Goal: Contribute content: Add original content to the website for others to see

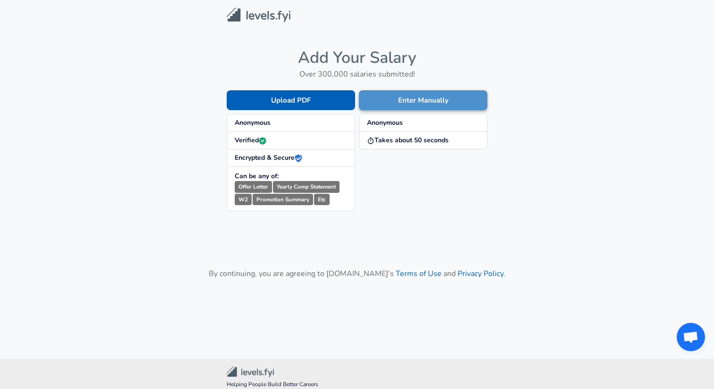
click at [399, 102] on button "Enter Manually" at bounding box center [423, 100] width 128 height 20
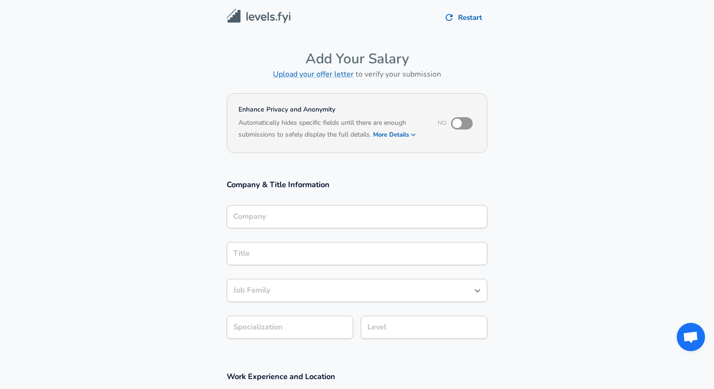
scroll to position [9, 0]
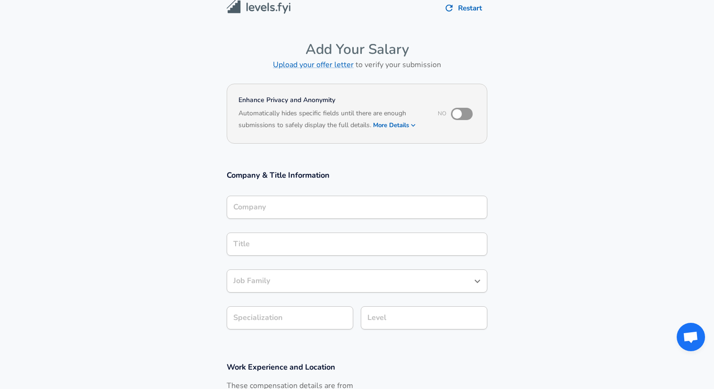
click at [277, 219] on div "Company" at bounding box center [357, 207] width 261 height 23
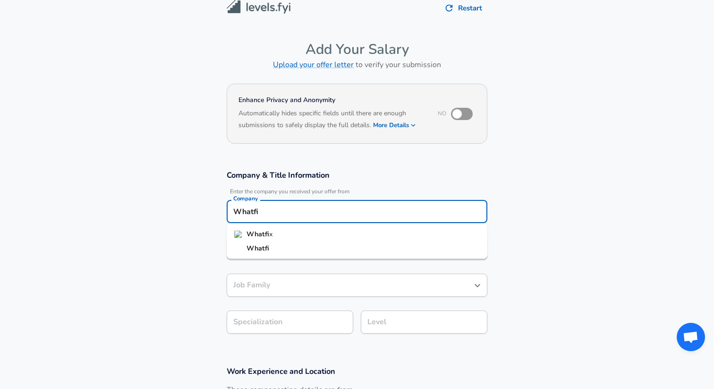
click at [280, 236] on li "Whatfi x" at bounding box center [357, 234] width 261 height 14
type input "Whatfix"
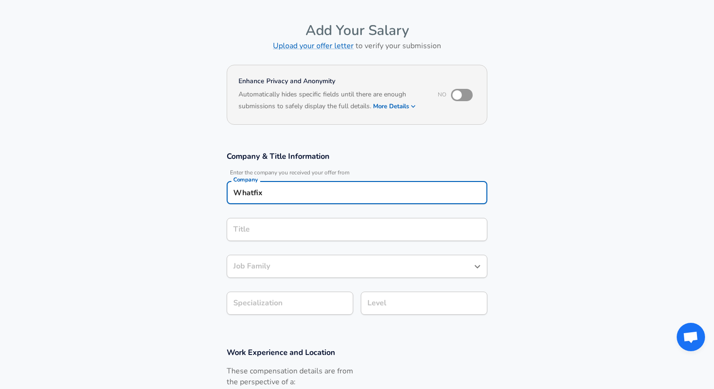
click at [274, 237] on input "Title" at bounding box center [357, 229] width 252 height 15
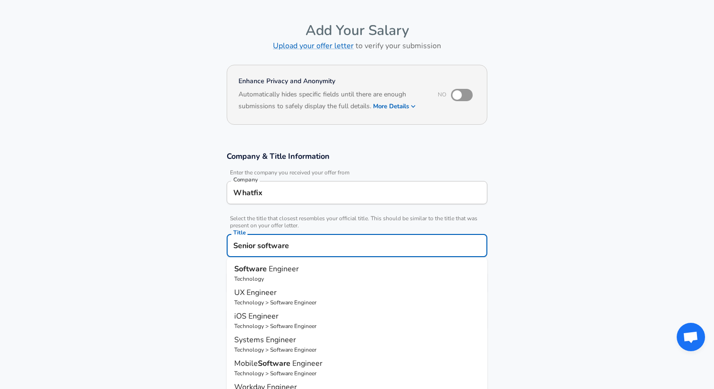
click at [302, 277] on p "Technology" at bounding box center [357, 278] width 246 height 9
type input "Software Engineer"
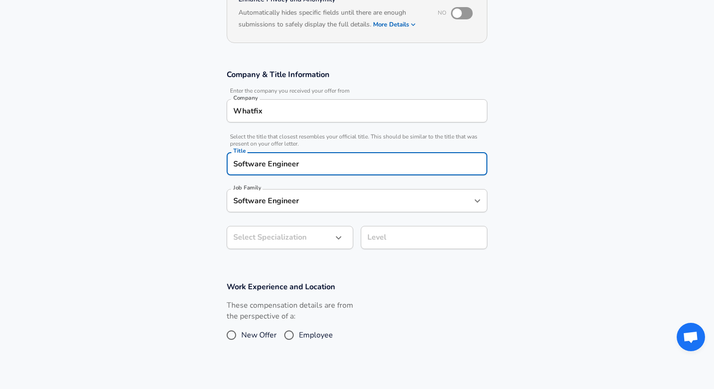
type input "Software Engineer"
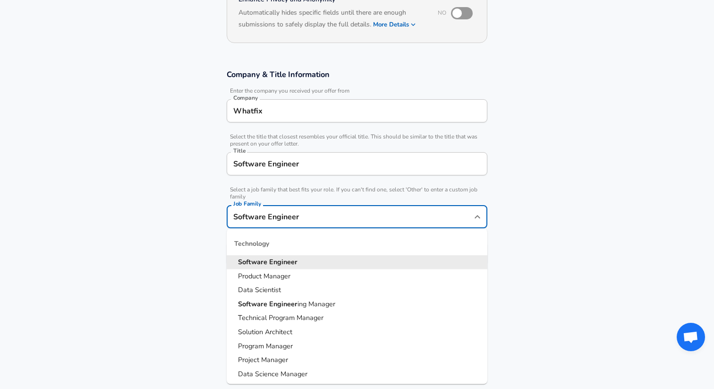
click at [328, 206] on div "Software Engineer Job Family" at bounding box center [357, 216] width 261 height 23
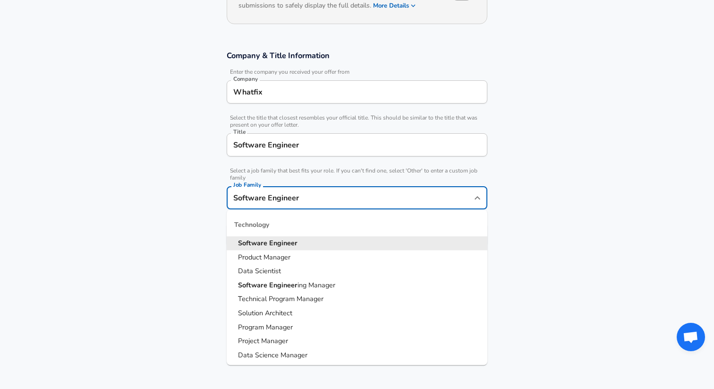
click at [277, 241] on strong "Engineer" at bounding box center [283, 242] width 28 height 9
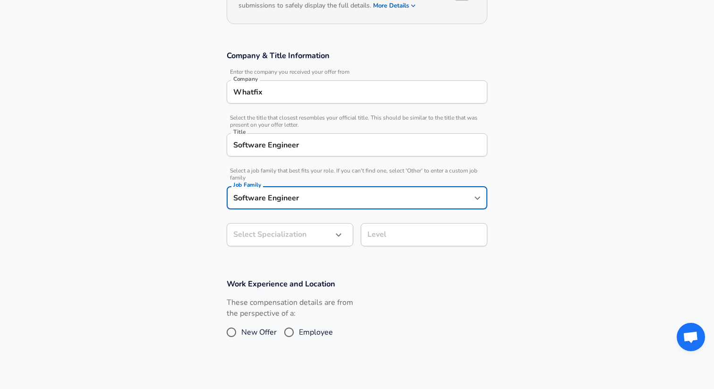
click at [277, 241] on body "Restart Add Your Salary Upload your offer letter to verify your submission Enha…" at bounding box center [357, 65] width 714 height 389
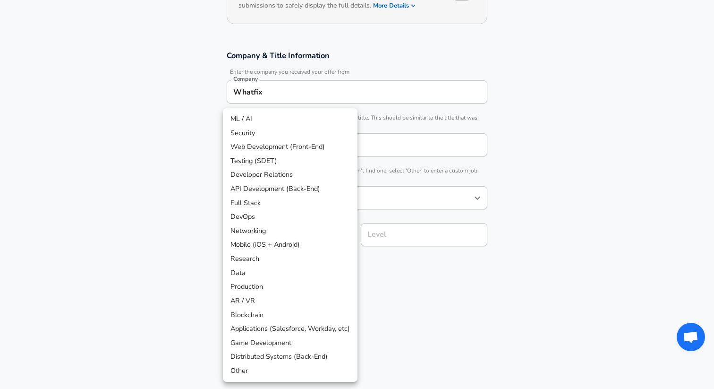
scroll to position [157, 0]
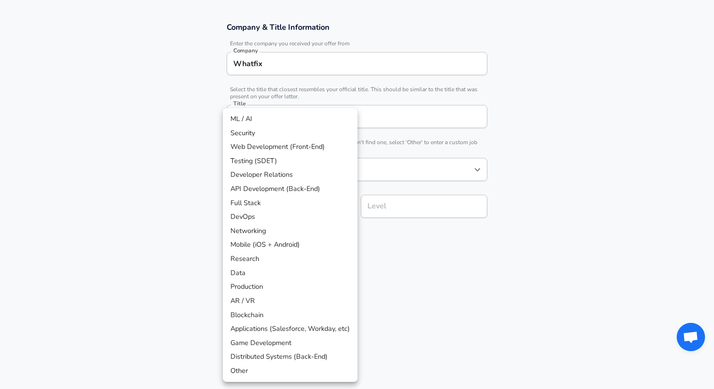
click at [244, 153] on li "Web Development (Front-End)" at bounding box center [290, 147] width 135 height 14
type input "Web Development (Front-End)"
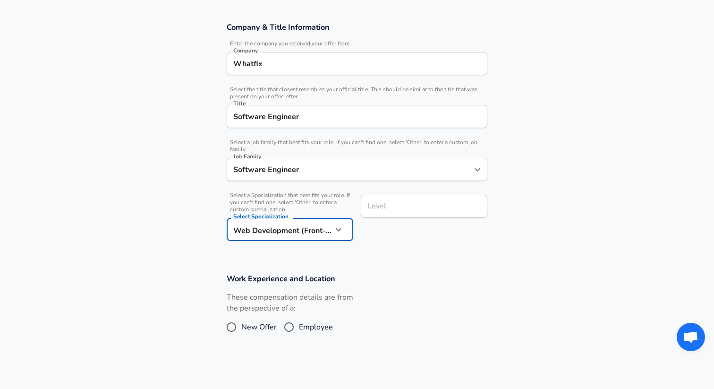
scroll to position [176, 0]
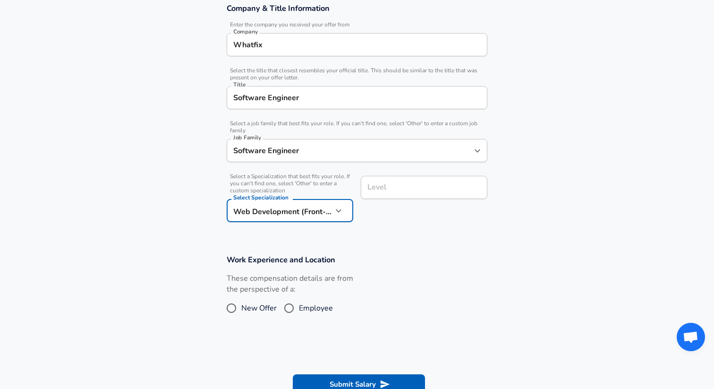
click at [388, 195] on input "Level" at bounding box center [424, 187] width 118 height 15
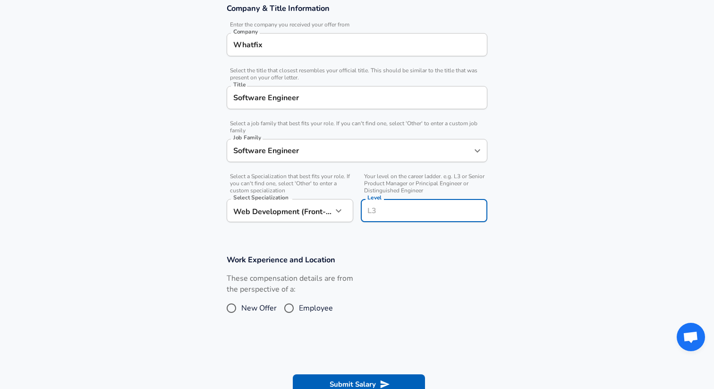
type input "."
click at [371, 211] on input "l5" at bounding box center [424, 210] width 118 height 15
type input "L5"
click at [379, 254] on h3 "Work Experience and Location" at bounding box center [357, 259] width 261 height 11
click at [291, 309] on input "Employee" at bounding box center [289, 307] width 20 height 15
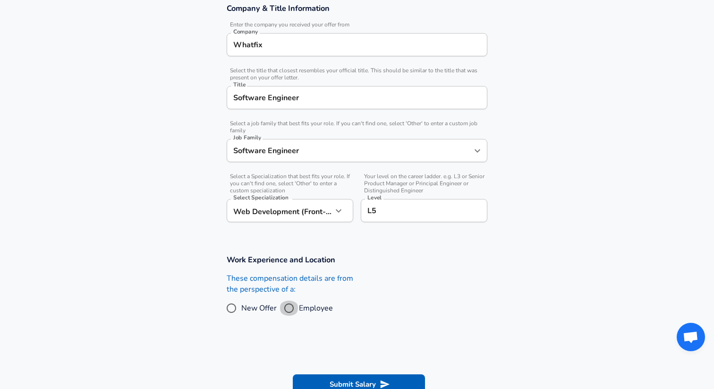
radio input "true"
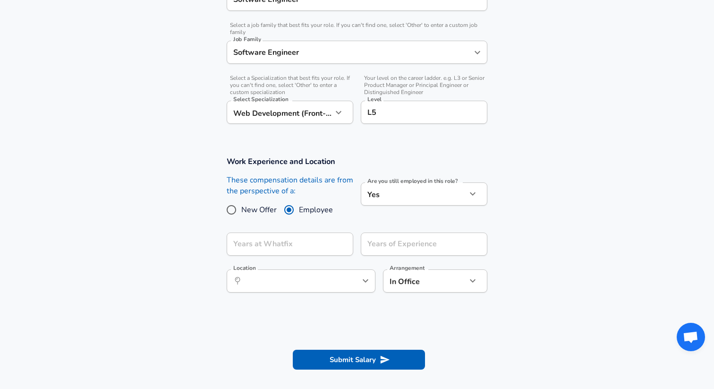
scroll to position [280, 0]
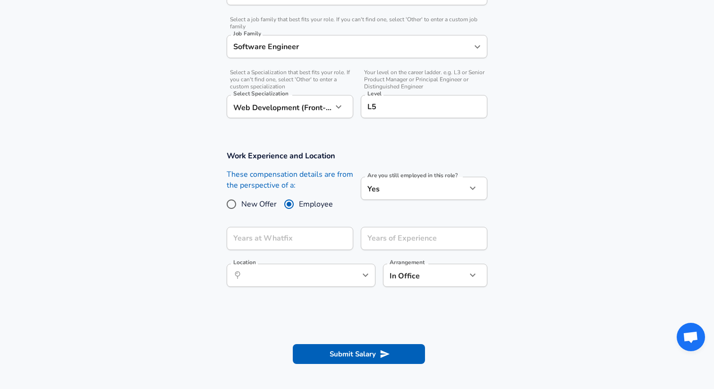
click at [474, 188] on icon "button" at bounding box center [473, 188] width 6 height 3
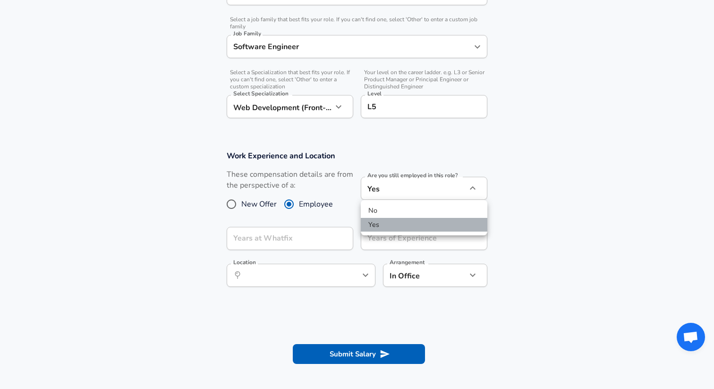
click at [403, 224] on li "Yes" at bounding box center [424, 225] width 127 height 14
click at [323, 237] on input "Years at Whatfix" at bounding box center [280, 238] width 106 height 23
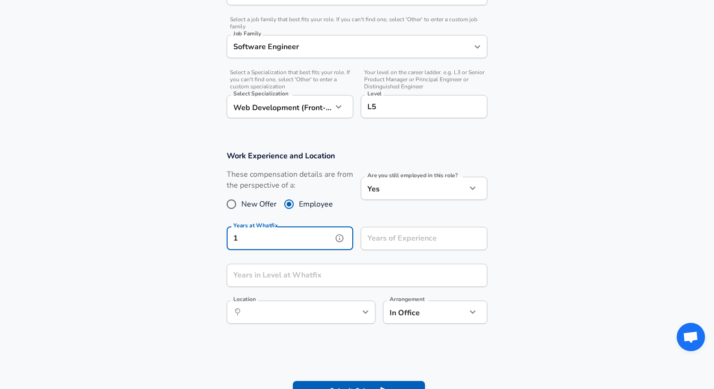
type input "1"
click at [401, 237] on input "Years of Experience" at bounding box center [414, 238] width 106 height 23
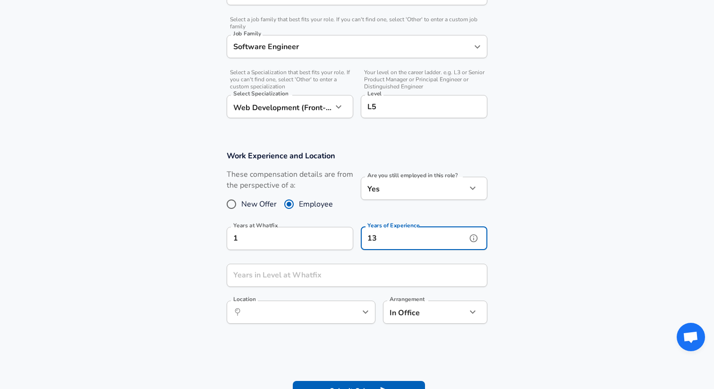
type input "13"
click at [313, 269] on input "Years in Level at Whatfix" at bounding box center [347, 275] width 240 height 23
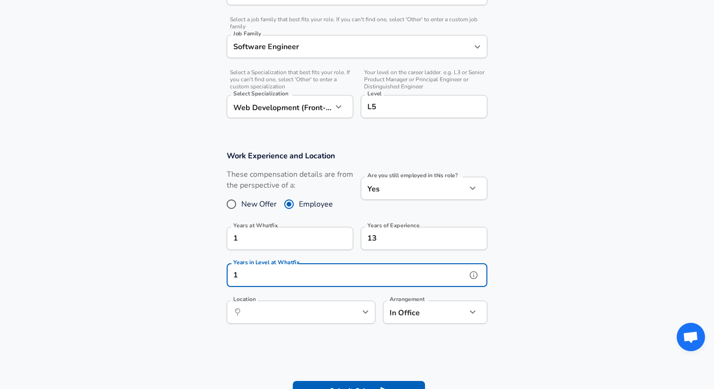
type input "1"
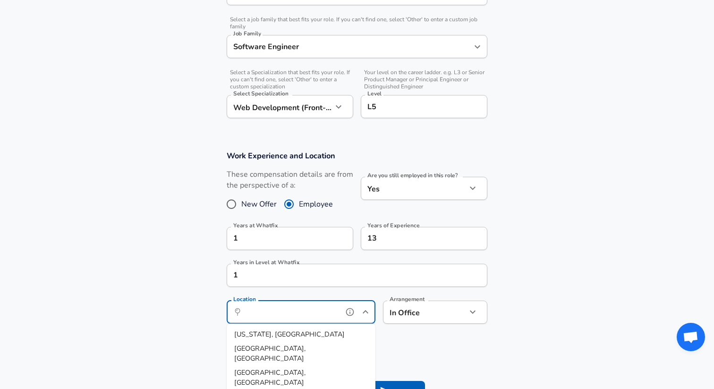
click at [306, 313] on input "Location" at bounding box center [290, 312] width 97 height 15
click at [280, 336] on span "galuru, [GEOGRAPHIC_DATA], [GEOGRAPHIC_DATA]" at bounding box center [287, 339] width 106 height 20
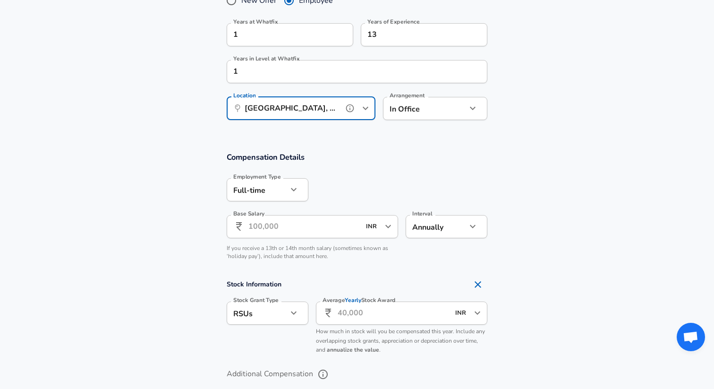
scroll to position [486, 0]
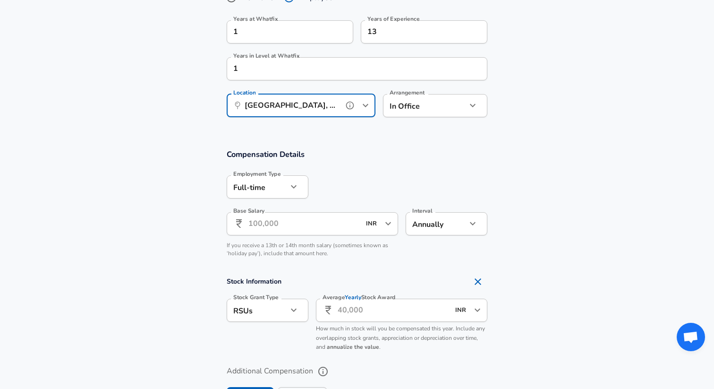
type input "[GEOGRAPHIC_DATA], [GEOGRAPHIC_DATA], [GEOGRAPHIC_DATA]"
click at [284, 226] on input "Base Salary" at bounding box center [304, 223] width 112 height 23
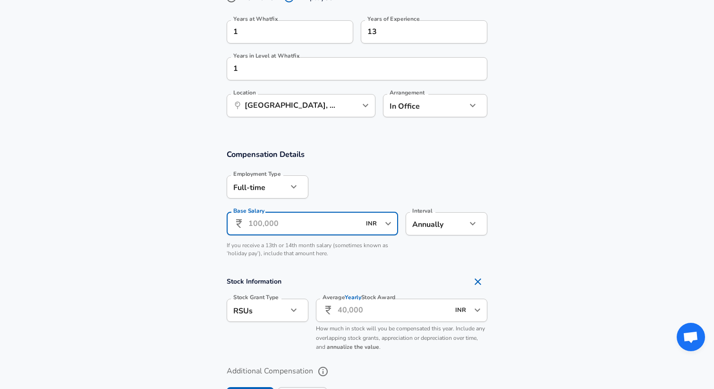
click at [284, 226] on input "Base Salary" at bounding box center [304, 223] width 112 height 23
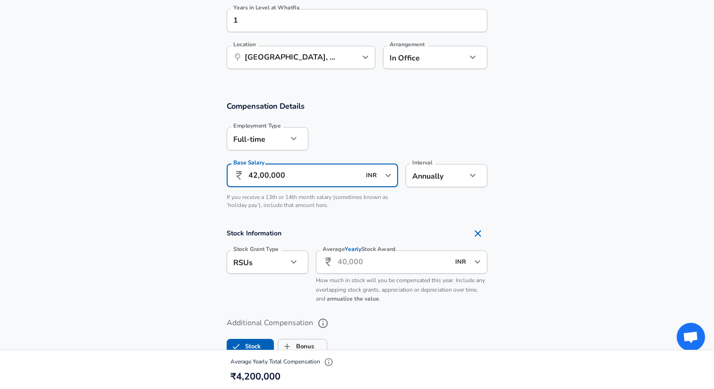
scroll to position [542, 0]
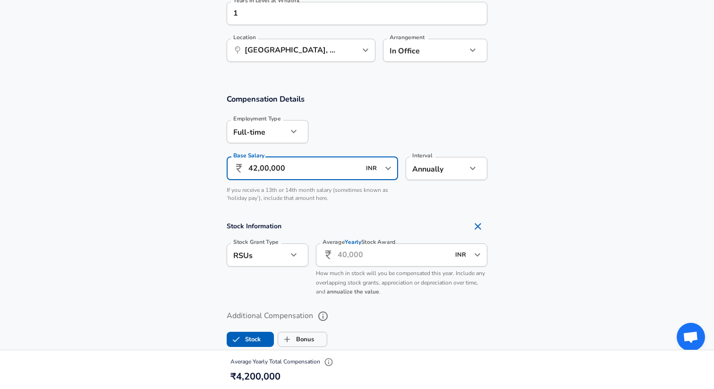
type input "42,00,000"
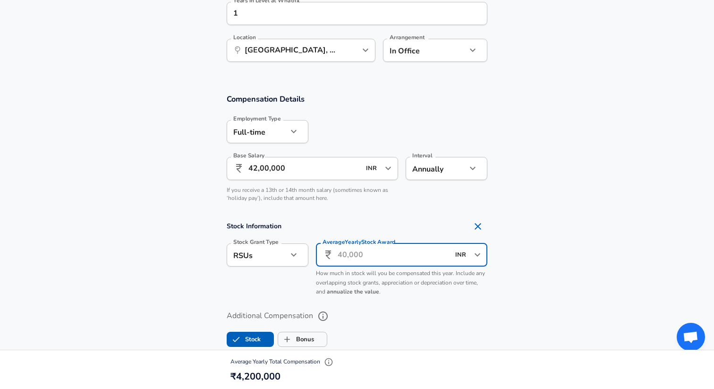
click at [350, 255] on input "Average Yearly Stock Award" at bounding box center [394, 254] width 112 height 23
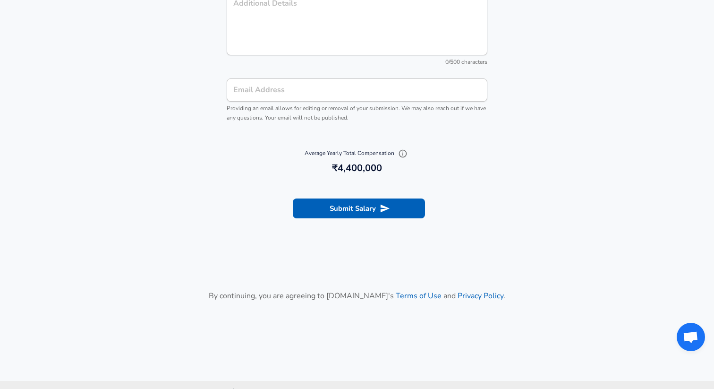
scroll to position [1084, 0]
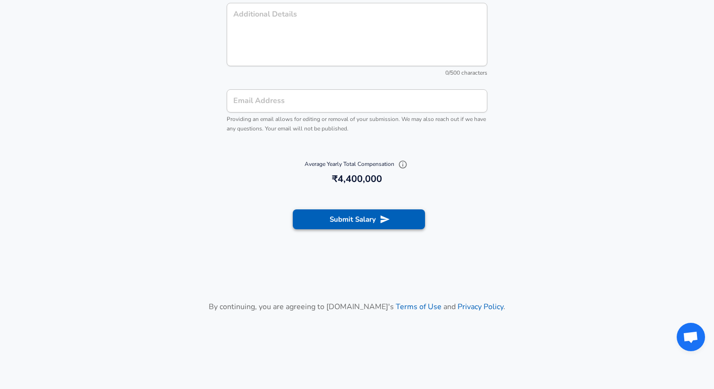
type input "2,00,000"
click at [366, 224] on button "Submit Salary" at bounding box center [359, 219] width 132 height 20
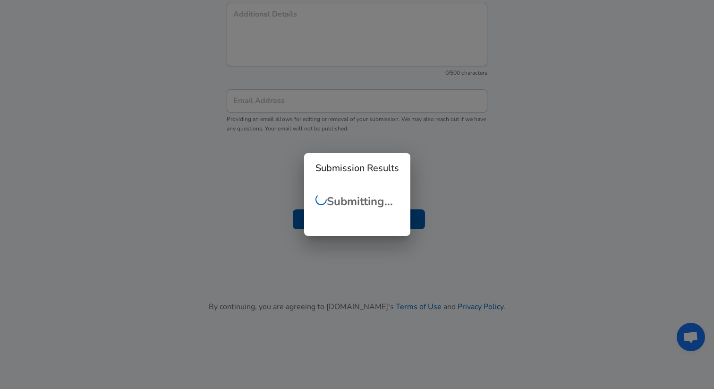
scroll to position [281, 0]
